Goal: Register for event/course

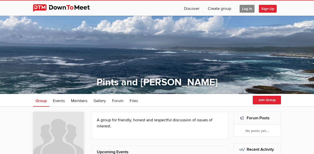
scroll to position [76, 0]
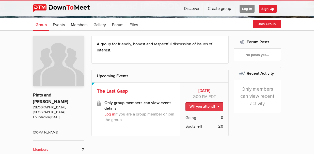
click at [223, 102] on link "Will you attend?" at bounding box center [204, 106] width 38 height 9
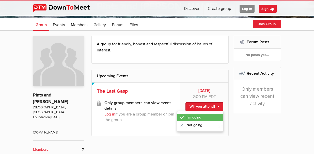
click at [210, 114] on link "I'm going" at bounding box center [200, 118] width 46 height 8
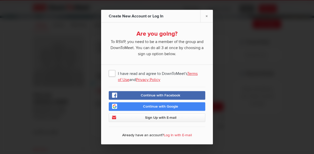
click at [162, 117] on span "Sign Up with E-mail" at bounding box center [160, 118] width 31 height 4
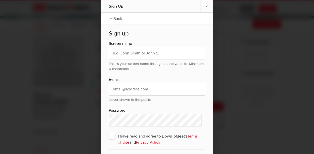
click at [122, 88] on input "email" at bounding box center [157, 89] width 96 height 12
type input "[EMAIL_ADDRESS][DOMAIN_NAME]"
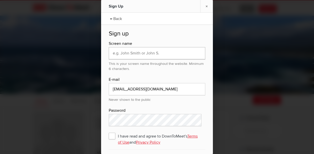
click at [112, 53] on input "text" at bounding box center [157, 53] width 96 height 12
click at [162, 53] on input "text" at bounding box center [157, 53] width 96 height 12
click at [259, 55] on div at bounding box center [157, 77] width 314 height 154
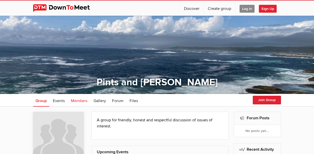
click at [71, 101] on span "Members" at bounding box center [79, 100] width 16 height 5
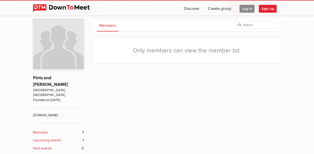
scroll to position [101, 0]
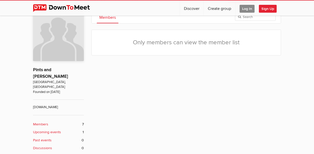
click at [33, 122] on b "Members" at bounding box center [40, 125] width 15 height 6
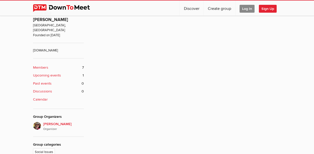
scroll to position [145, 0]
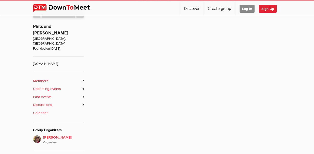
click at [33, 78] on b "Members" at bounding box center [40, 81] width 15 height 6
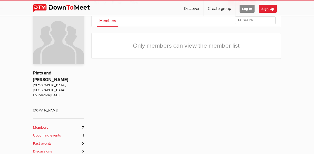
scroll to position [94, 0]
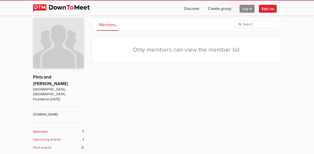
click at [254, 8] on span "Log In" at bounding box center [246, 9] width 15 height 8
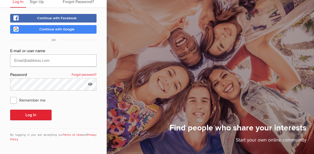
click at [25, 61] on input "text" at bounding box center [53, 61] width 86 height 12
type input "[EMAIL_ADDRESS][DOMAIN_NAME]"
click at [87, 75] on link "Forgot password?" at bounding box center [84, 75] width 25 height 7
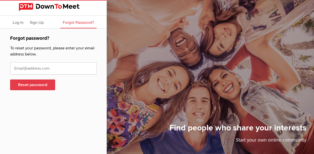
click at [29, 84] on button "Reset password" at bounding box center [32, 85] width 45 height 11
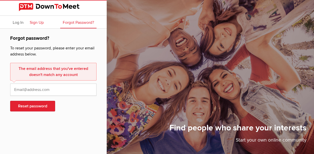
click at [39, 22] on span "Sign Up" at bounding box center [37, 22] width 14 height 5
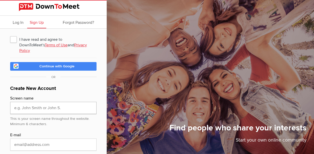
click at [22, 102] on input "text" at bounding box center [53, 108] width 86 height 12
click at [54, 64] on span "Continue with Google" at bounding box center [56, 66] width 35 height 4
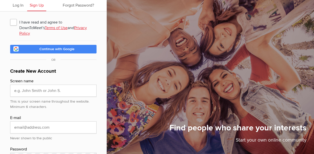
scroll to position [25, 0]
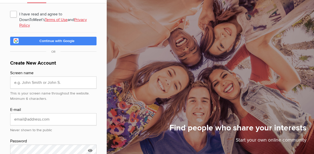
click at [13, 13] on span "I have read and agree to DownToMeet's Terms of Use and Privacy Policy" at bounding box center [53, 13] width 86 height 9
click at [10, 9] on input "I have read and agree to DownToMeet's Terms of Use and Privacy Policy" at bounding box center [10, 9] width 0 height 0
checkbox input "true"
click at [64, 39] on span "Continue with Google" at bounding box center [56, 41] width 35 height 4
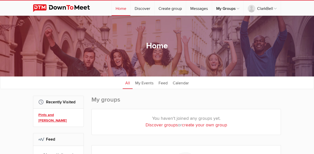
click at [38, 115] on link "Pints and [PERSON_NAME]" at bounding box center [59, 117] width 42 height 11
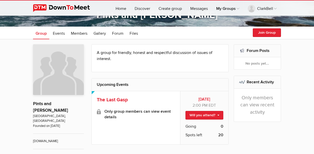
scroll to position [76, 0]
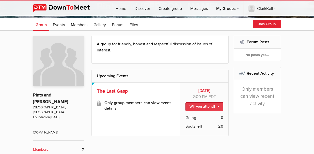
click at [223, 102] on link "Will you attend?" at bounding box center [204, 106] width 38 height 9
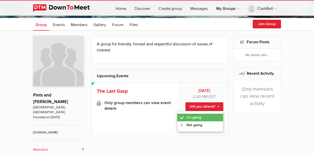
click at [206, 114] on link "I'm going" at bounding box center [200, 118] width 46 height 8
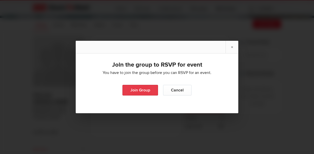
click at [140, 91] on link "Join Group" at bounding box center [140, 90] width 36 height 11
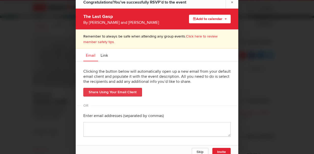
click at [116, 91] on link "Share Using Your Email Client" at bounding box center [112, 92] width 59 height 9
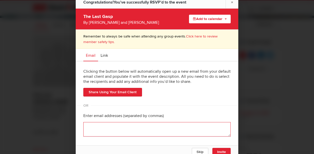
click at [112, 128] on textarea at bounding box center [156, 129] width 147 height 14
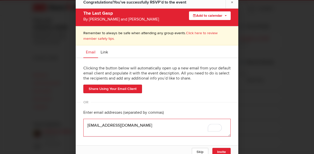
scroll to position [152, 0]
type textarea "[EMAIL_ADDRESS][DOMAIN_NAME]"
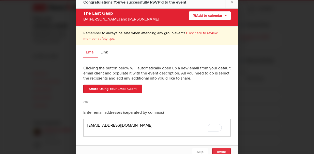
click at [220, 151] on span "Invite" at bounding box center [221, 152] width 9 height 4
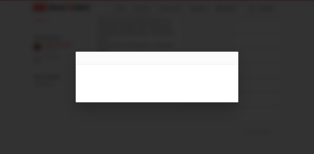
scroll to position [233, 0]
click at [145, 73] on div at bounding box center [157, 77] width 162 height 51
click at [77, 24] on div at bounding box center [157, 77] width 314 height 154
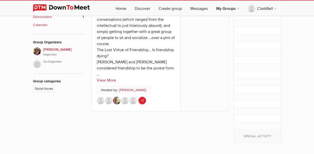
click at [138, 97] on link "+1" at bounding box center [142, 101] width 8 height 8
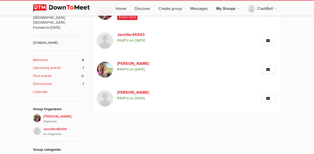
scroll to position [174, 0]
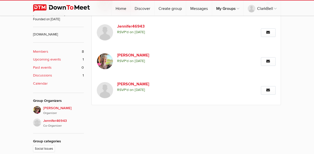
click at [33, 49] on b "Members" at bounding box center [40, 52] width 15 height 6
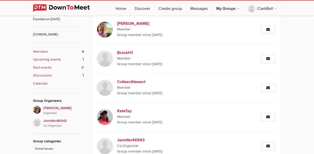
scroll to position [94, 0]
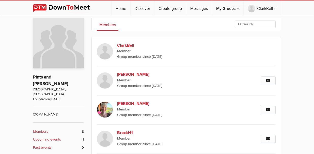
click at [117, 45] on b "ClarkBell" at bounding box center [148, 45] width 63 height 6
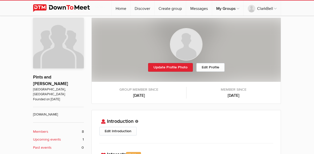
click at [184, 46] on img at bounding box center [186, 44] width 32 height 32
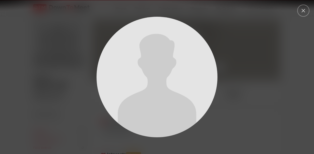
drag, startPoint x: 169, startPoint y: 65, endPoint x: 302, endPoint y: 9, distance: 144.4
click at [302, 9] on div at bounding box center [157, 77] width 314 height 154
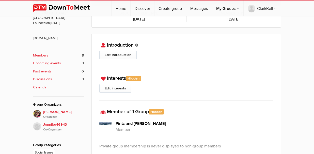
scroll to position [170, 0]
click at [33, 61] on b "Upcoming events" at bounding box center [47, 64] width 28 height 6
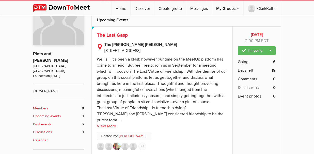
scroll to position [127, 0]
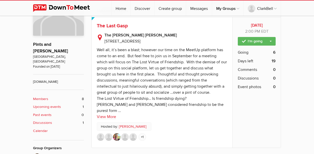
click at [138, 133] on link "+1" at bounding box center [142, 137] width 8 height 8
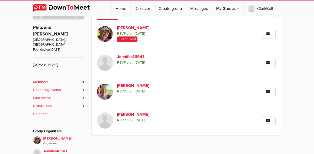
scroll to position [152, 0]
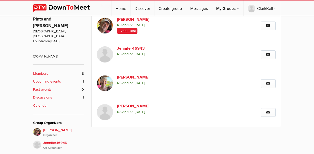
click at [33, 79] on b "Upcoming events" at bounding box center [47, 82] width 28 height 6
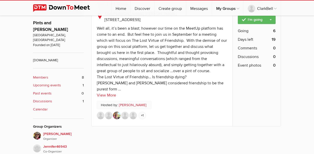
scroll to position [152, 0]
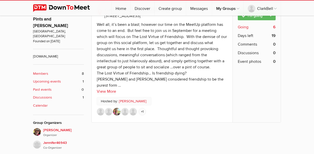
click at [248, 28] on span "Going" at bounding box center [242, 27] width 11 height 6
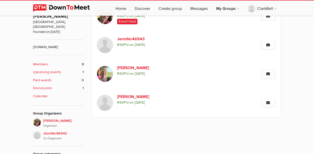
scroll to position [170, 0]
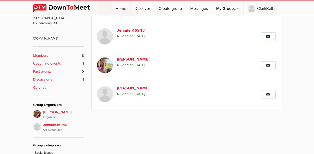
click at [33, 61] on b "Upcoming events" at bounding box center [47, 64] width 28 height 6
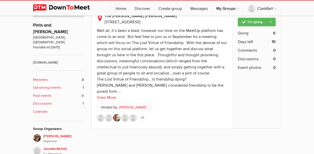
scroll to position [152, 0]
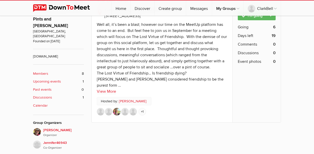
click at [113, 108] on img at bounding box center [117, 112] width 8 height 8
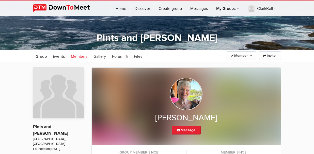
scroll to position [43, 0]
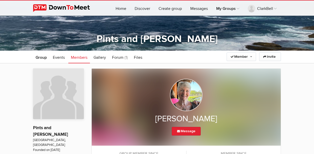
click at [71, 58] on span "Members" at bounding box center [79, 57] width 16 height 5
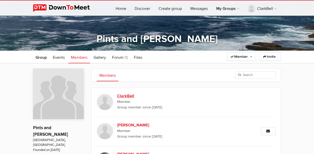
click at [117, 96] on b "ClarkBell" at bounding box center [148, 96] width 63 height 6
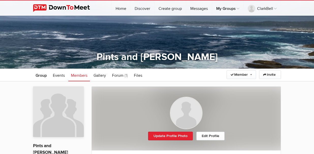
scroll to position [18, 0]
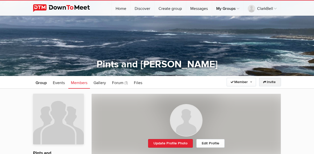
click at [281, 82] on link "Invite" at bounding box center [270, 82] width 22 height 9
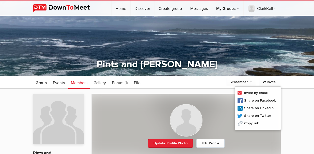
click at [123, 83] on ul "Group Events Members Gallery More Forum (1) Files Forum (1) Files" at bounding box center [157, 82] width 248 height 13
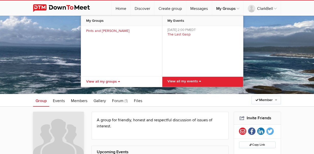
click at [206, 79] on link "View all my events →" at bounding box center [202, 82] width 81 height 10
